Goal: Transaction & Acquisition: Book appointment/travel/reservation

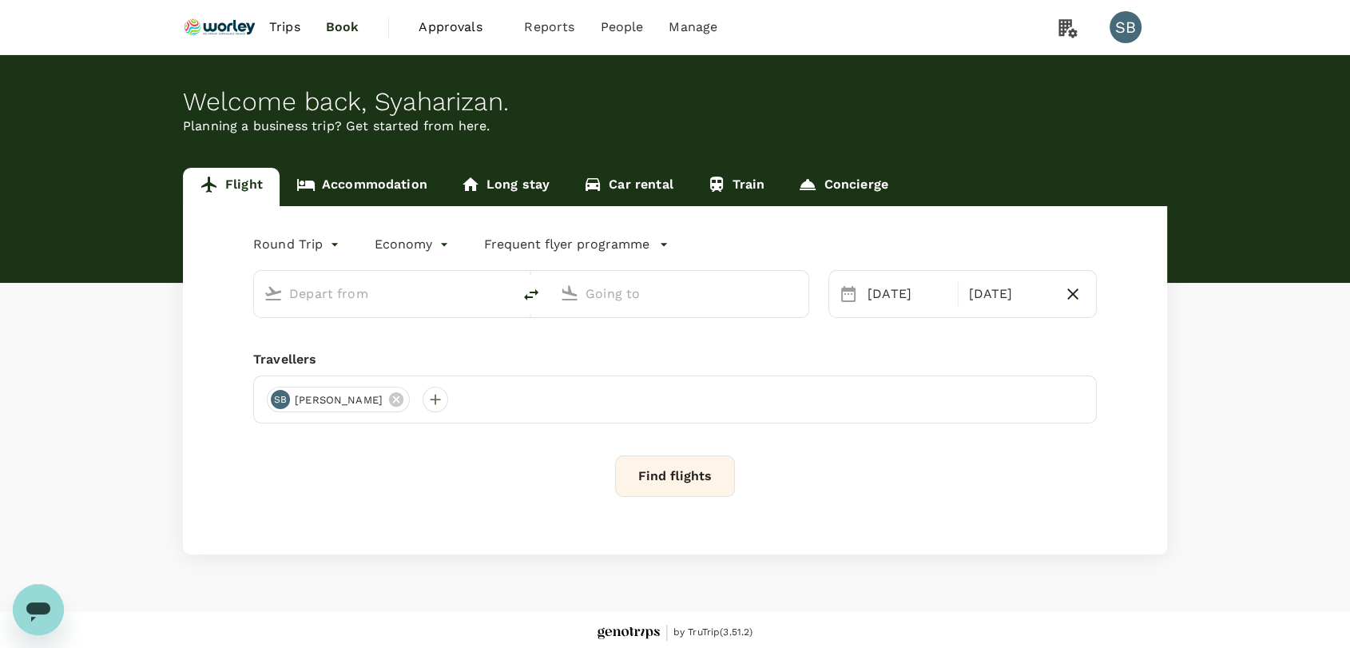
type input "Abu Dhabi Intl (AUH)"
type input "Kuala Lumpur Intl ([GEOGRAPHIC_DATA])"
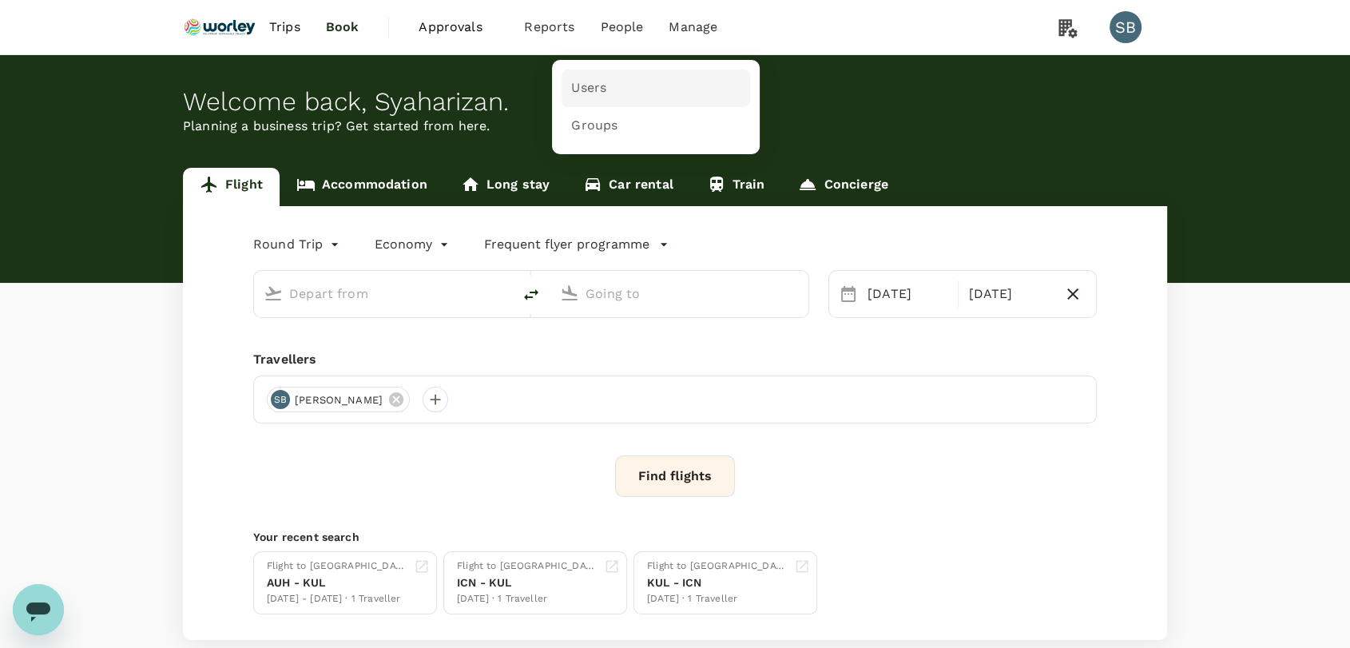
type input "Abu Dhabi Intl (AUH)"
type input "Kuala Lumpur Intl ([GEOGRAPHIC_DATA])"
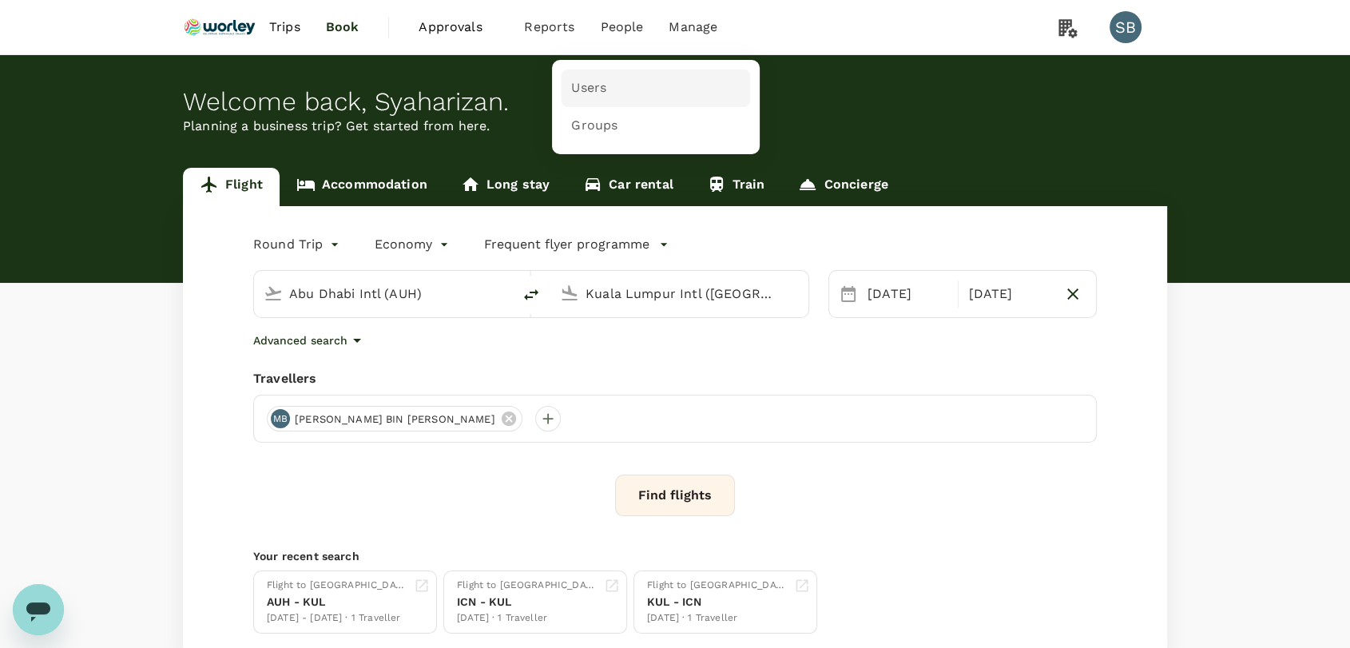
click at [603, 97] on link "Users" at bounding box center [656, 88] width 189 height 38
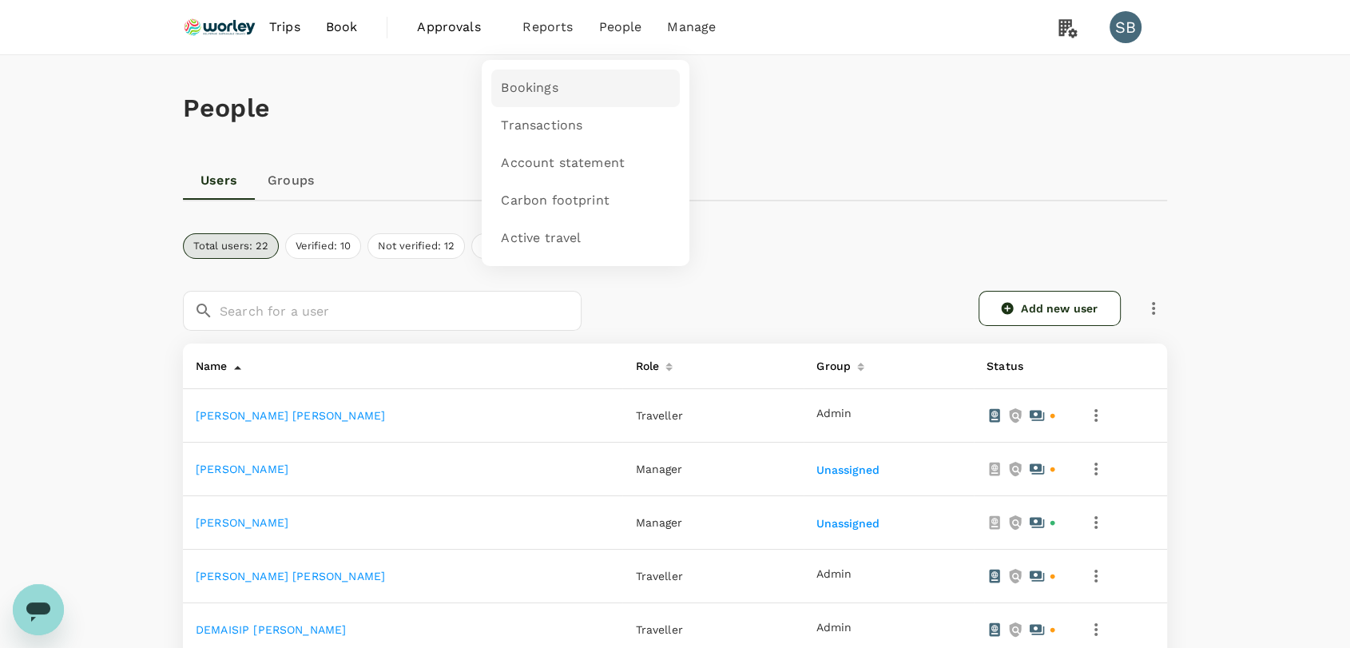
click at [542, 85] on span "Bookings" at bounding box center [529, 88] width 57 height 18
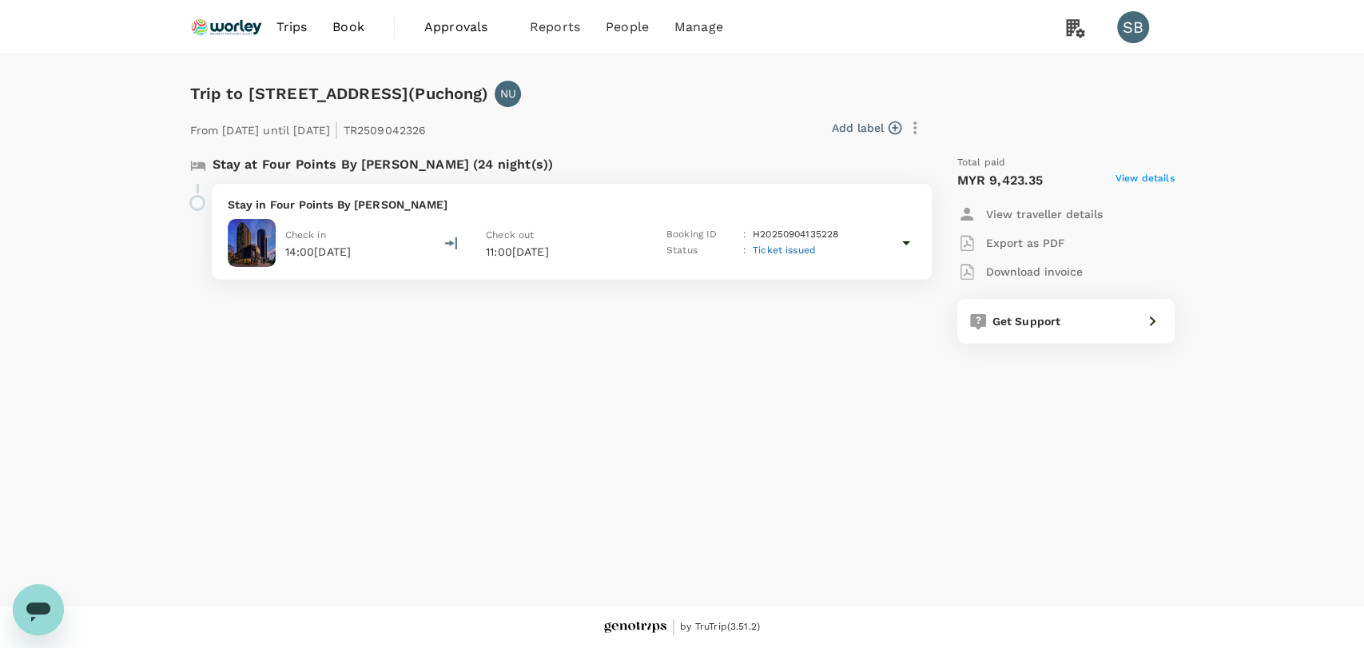
click at [606, 189] on div "Stay in Four Points By Sheraton Puchong Check in 14:00, 06 Sep 2025 Check out 1…" at bounding box center [572, 232] width 720 height 96
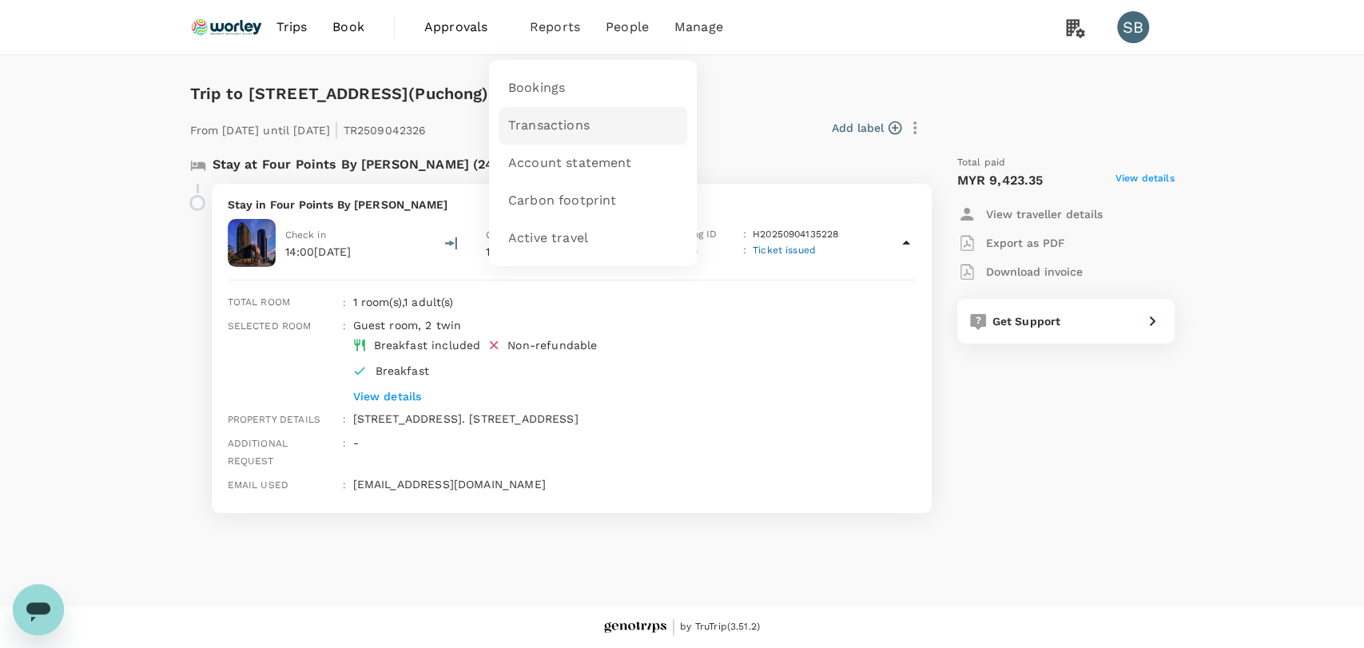
click at [578, 138] on link "Transactions" at bounding box center [592, 126] width 189 height 38
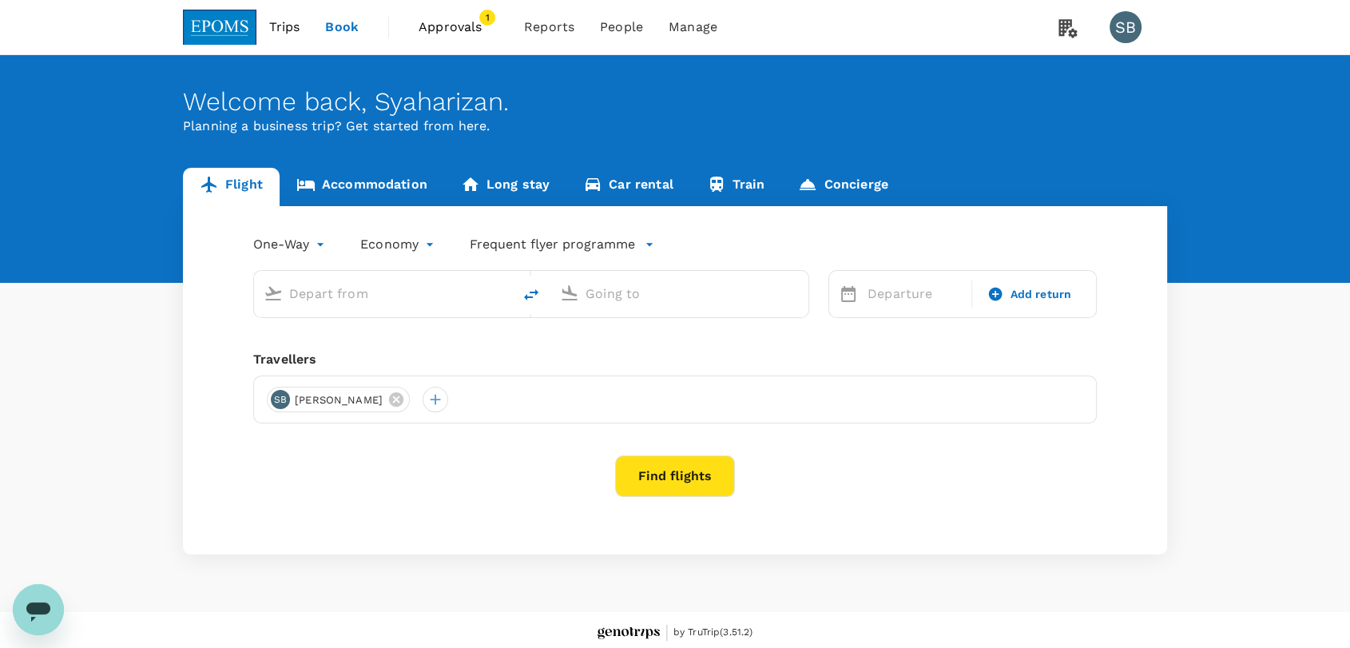
type input "roundtrip"
type input "Miri Intl (MYY)"
type input "Kuching Intl (KCH)"
